Goal: Find contact information: Find contact information

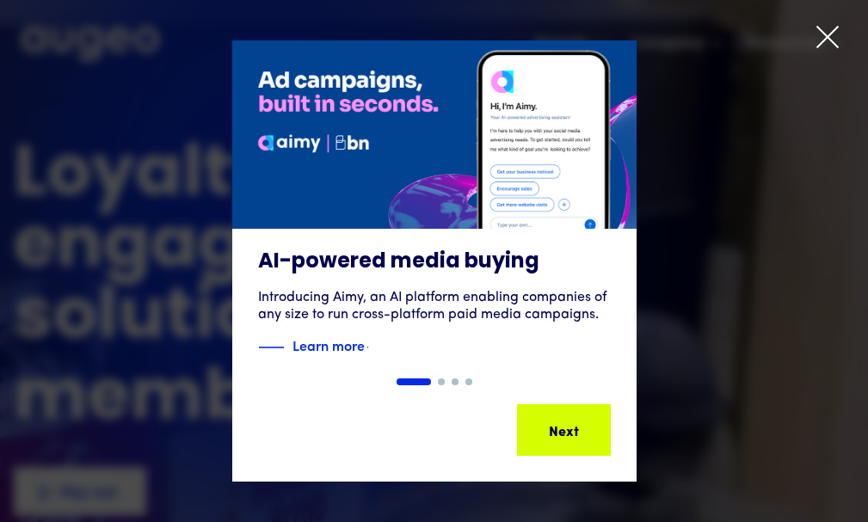
click at [824, 33] on icon at bounding box center [828, 37] width 26 height 26
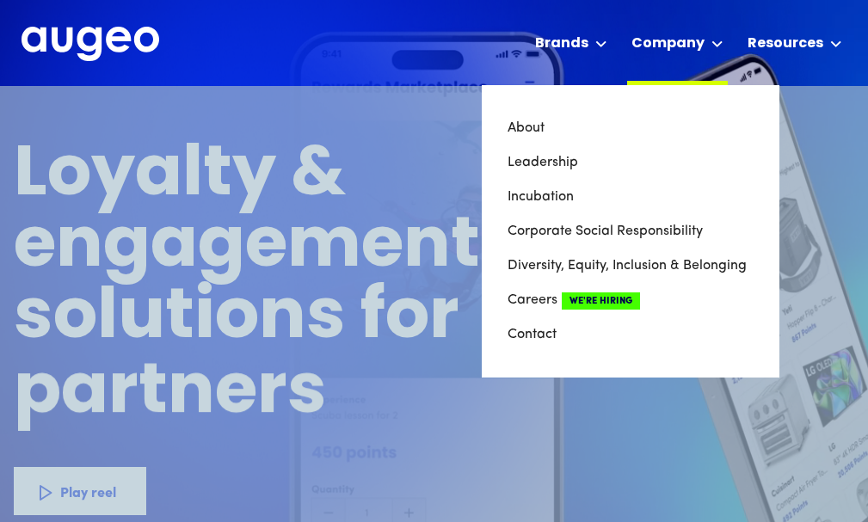
click at [716, 46] on icon at bounding box center [718, 43] width 12 height 7
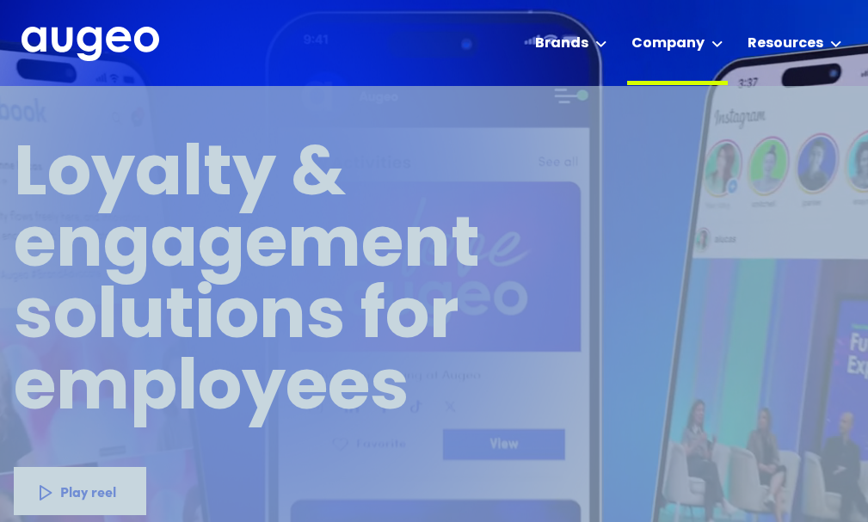
click at [713, 43] on icon at bounding box center [718, 43] width 12 height 7
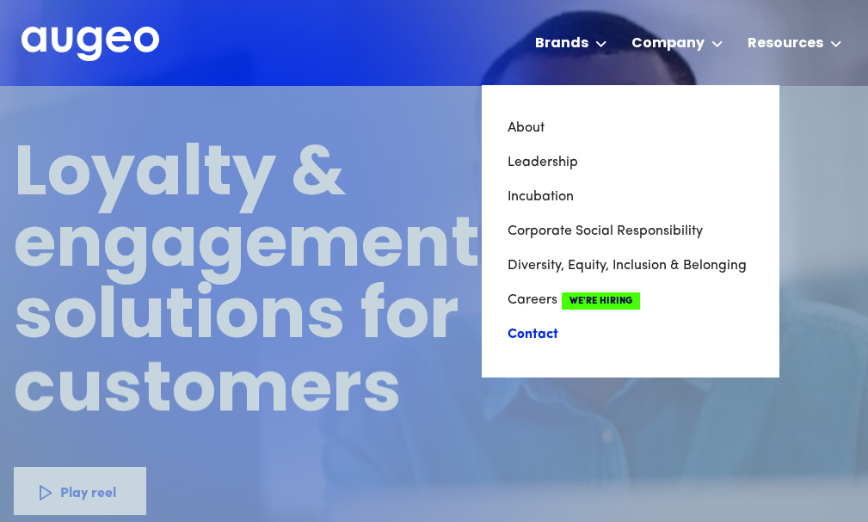
click at [529, 330] on link "Contact" at bounding box center [631, 335] width 246 height 34
